Goal: Information Seeking & Learning: Check status

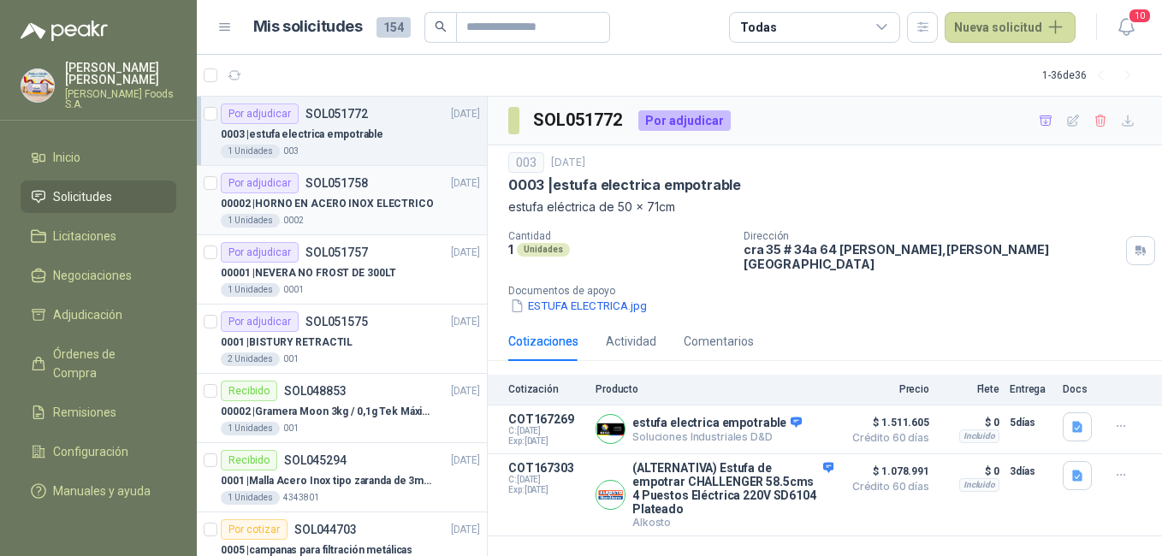
click at [358, 202] on p "00002 | HORNO EN ACERO INOX ELECTRICO" at bounding box center [327, 204] width 213 height 16
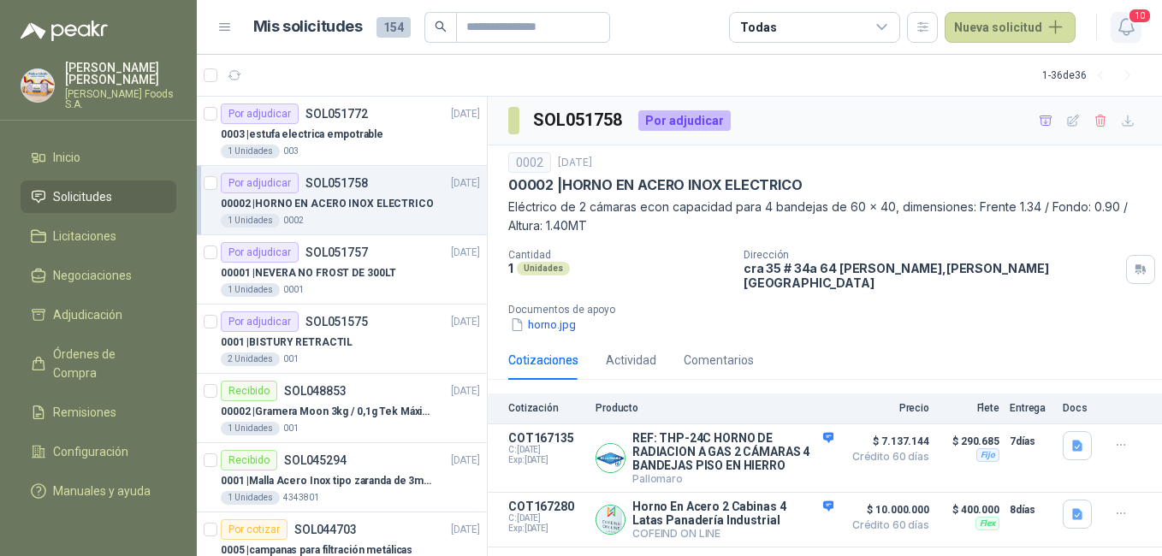
click at [1119, 28] on icon "button" at bounding box center [1125, 26] width 21 height 21
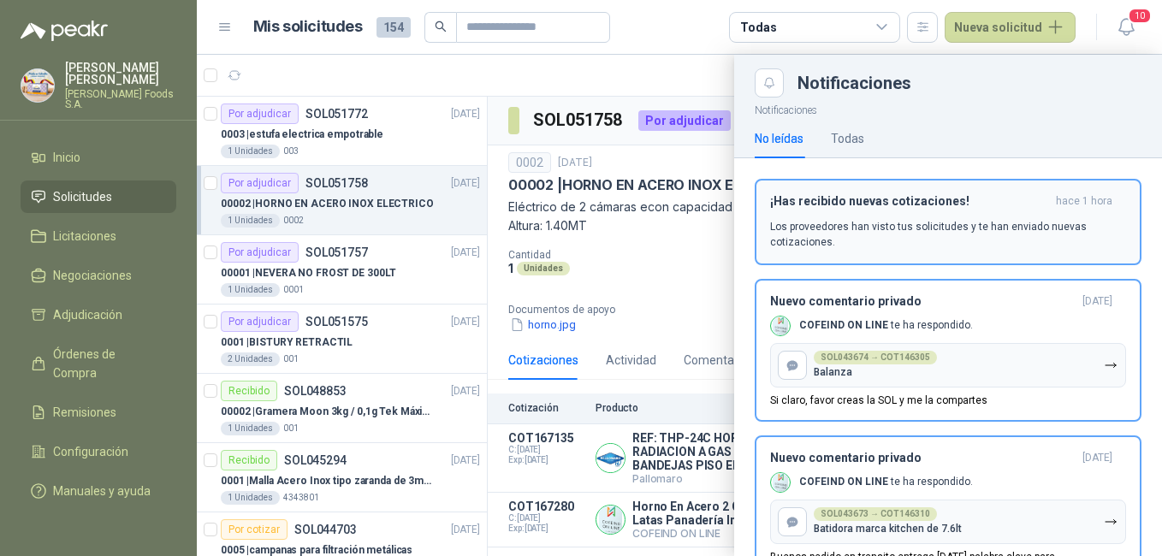
click at [927, 239] on p "Los proveedores han visto tus solicitudes y te han enviado nuevas cotizaciones." at bounding box center [948, 234] width 356 height 31
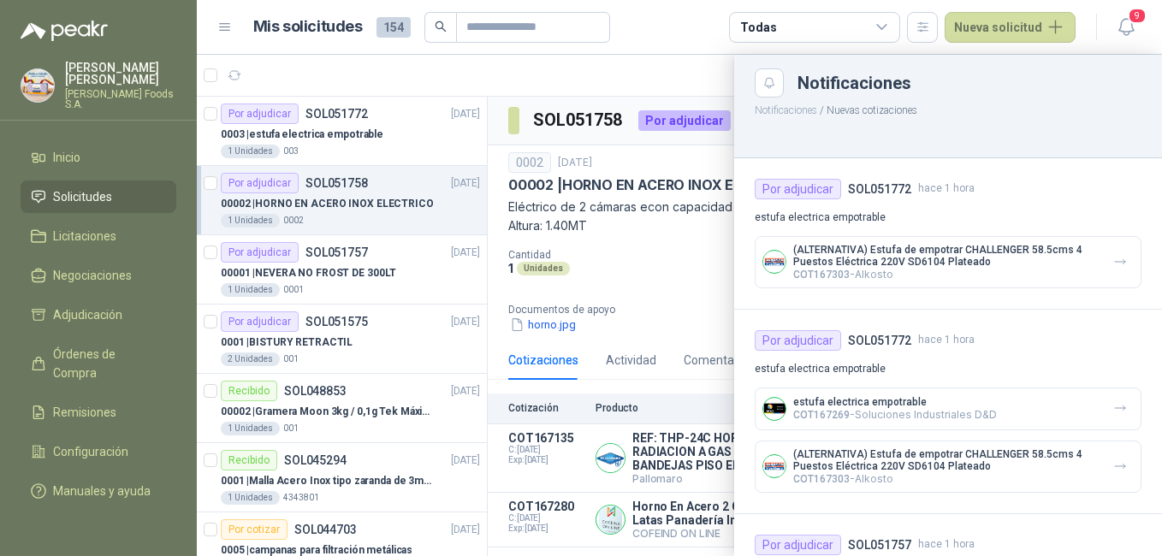
click at [1008, 265] on p "(ALTERNATIVA) Estufa de empotrar CHALLENGER 58.5cms 4 Puestos Eléctrica 220V SD…" at bounding box center [946, 256] width 306 height 24
click at [1113, 265] on icon "button" at bounding box center [1120, 262] width 15 height 15
